Goal: Information Seeking & Learning: Learn about a topic

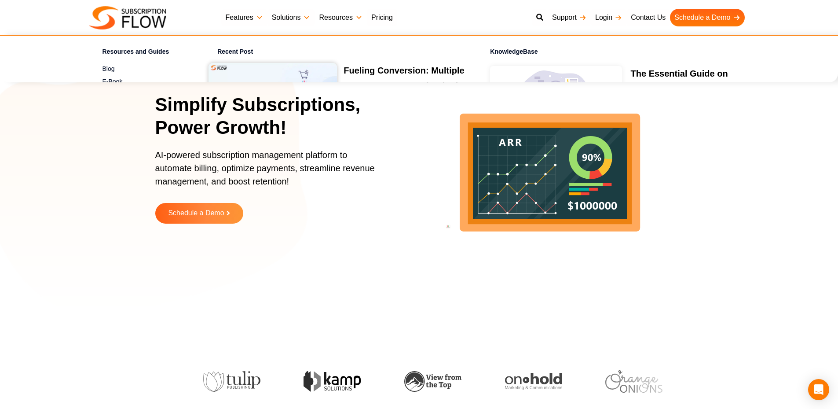
click at [347, 21] on link "Resources" at bounding box center [341, 18] width 52 height 18
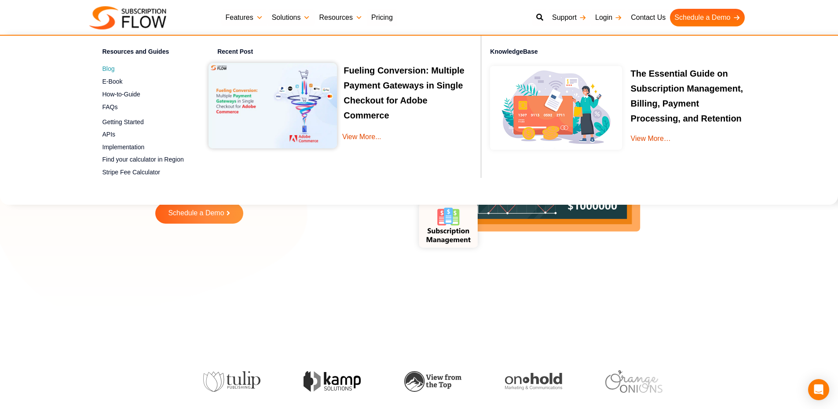
click at [119, 72] on link "Blog Get the latest tips, reviews, & information to manage business better" at bounding box center [145, 69] width 85 height 11
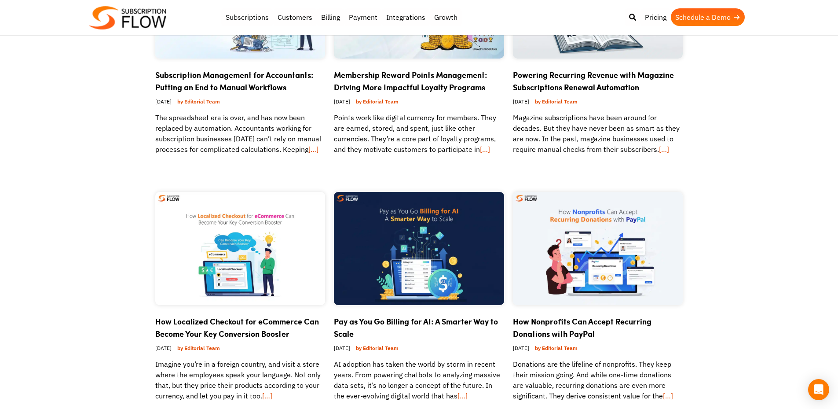
scroll to position [528, 0]
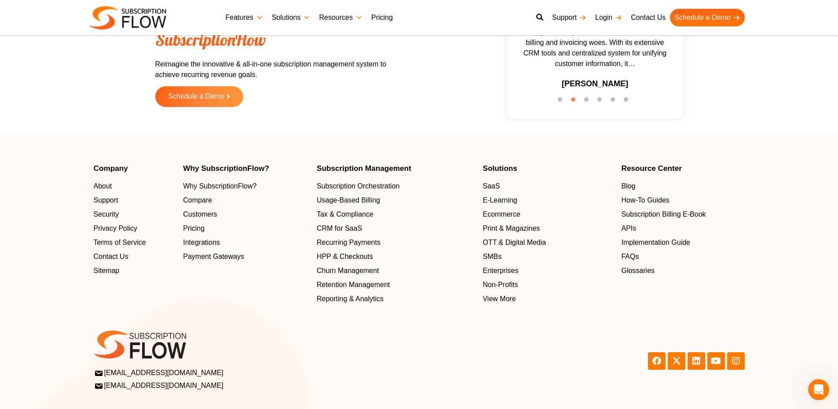
scroll to position [2773, 0]
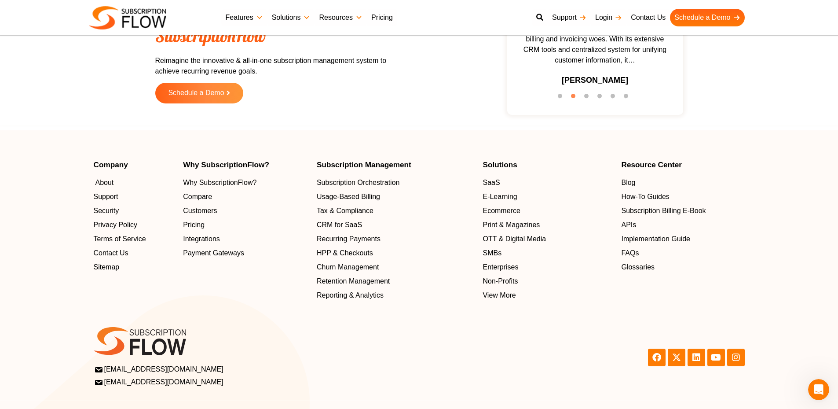
click at [103, 184] on span "About" at bounding box center [105, 183] width 18 height 11
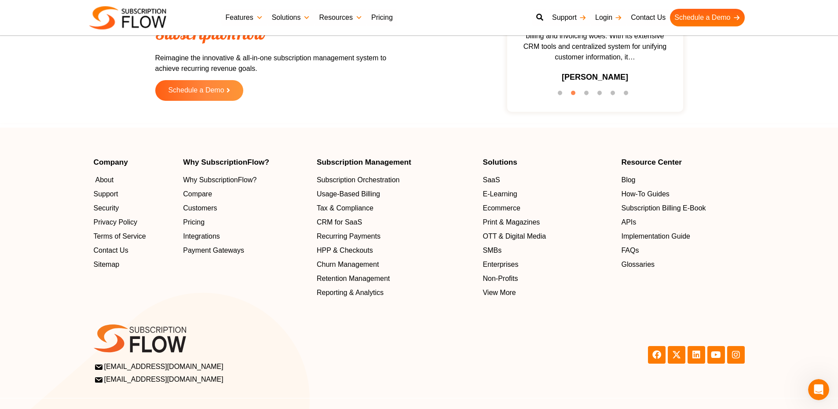
scroll to position [2781, 0]
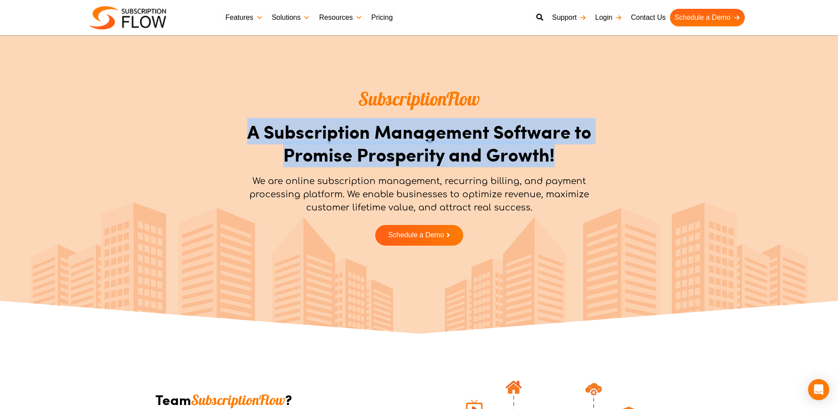
click at [566, 169] on section "SubscriptionFlow A Subscription Management Software to Promise Prosperity and G…" at bounding box center [419, 168] width 838 height 172
click at [561, 168] on div at bounding box center [561, 168] width 0 height 0
click at [488, 139] on h1 "A Subscription Management Software to Promise Prosperity and Growth!" at bounding box center [419, 143] width 365 height 46
drag, startPoint x: 314, startPoint y: 143, endPoint x: 583, endPoint y: 161, distance: 270.0
click at [584, 160] on h1 "A Subscription Management Software to Promise Prosperity and Growth!" at bounding box center [419, 143] width 365 height 46
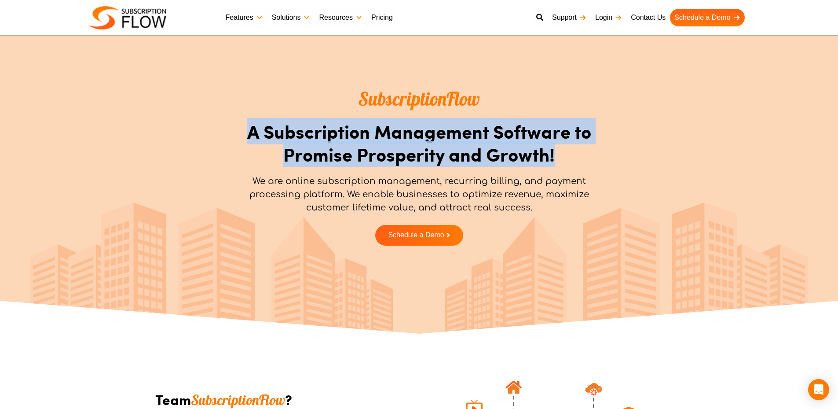
click at [579, 168] on div at bounding box center [579, 168] width 0 height 0
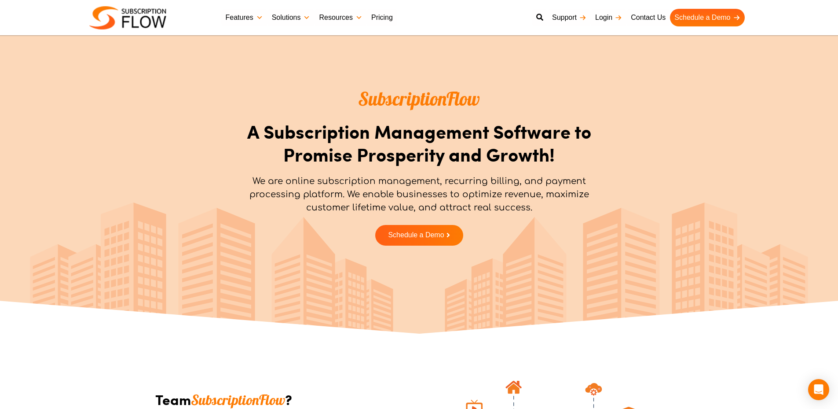
drag, startPoint x: 446, startPoint y: 235, endPoint x: 375, endPoint y: 251, distance: 72.6
